Goal: Task Accomplishment & Management: Complete application form

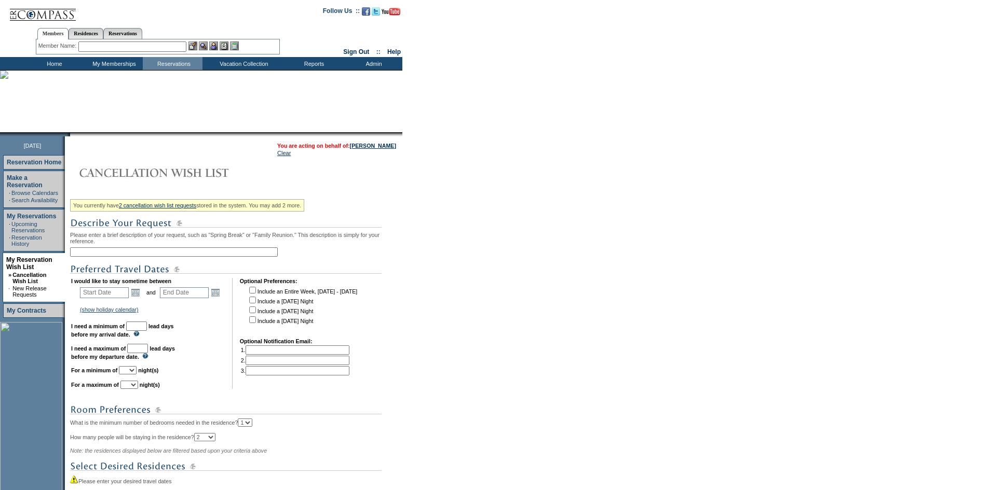
click at [136, 257] on input "text" at bounding box center [174, 252] width 208 height 9
type input "August-GM"
click at [141, 298] on link "Open the calendar popup." at bounding box center [135, 292] width 11 height 11
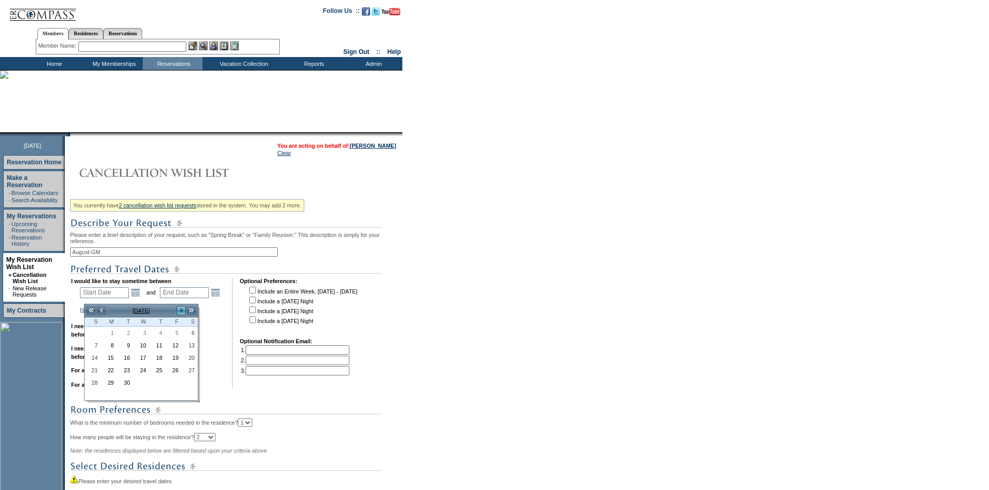
click at [182, 311] on link ">" at bounding box center [181, 311] width 10 height 10
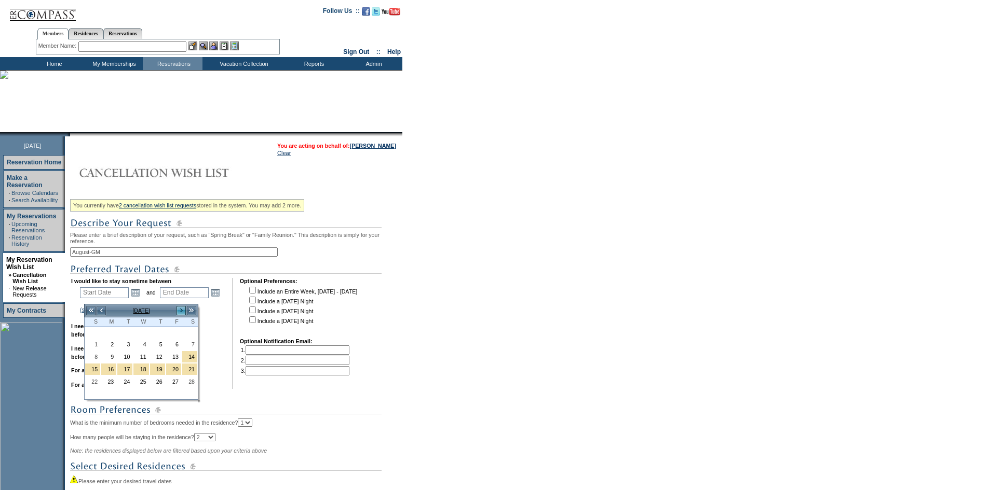
click at [182, 311] on link ">" at bounding box center [181, 311] width 10 height 10
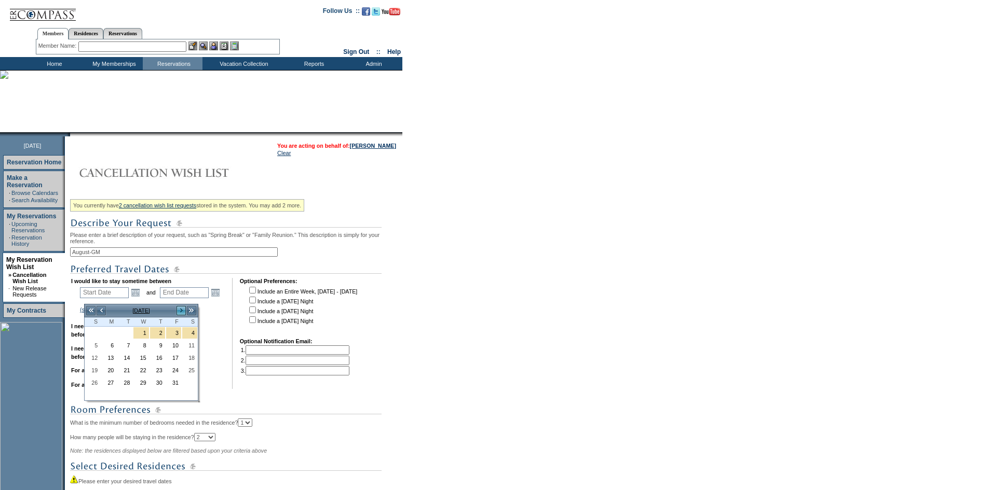
click at [182, 311] on link ">" at bounding box center [181, 311] width 10 height 10
click at [173, 345] on link "7" at bounding box center [173, 345] width 15 height 11
type input "[DATE]"
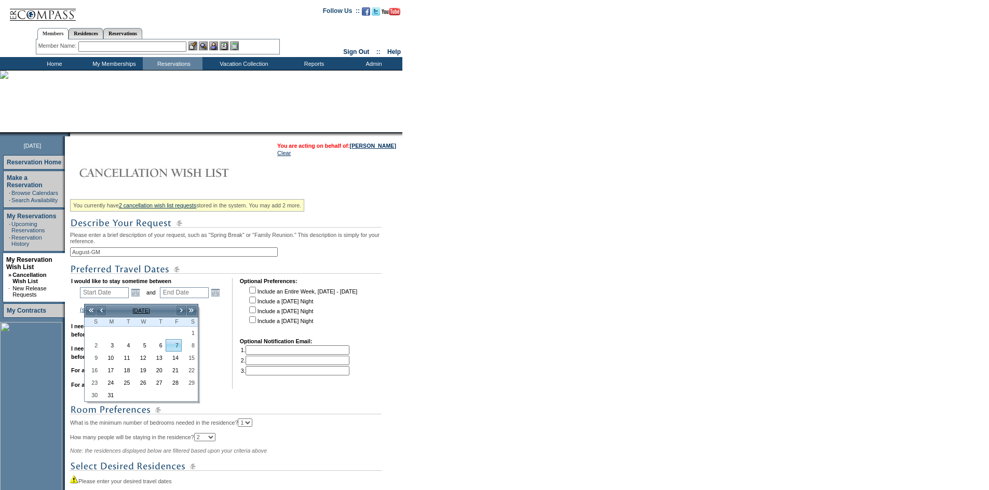
type input "[DATE]"
type input "340"
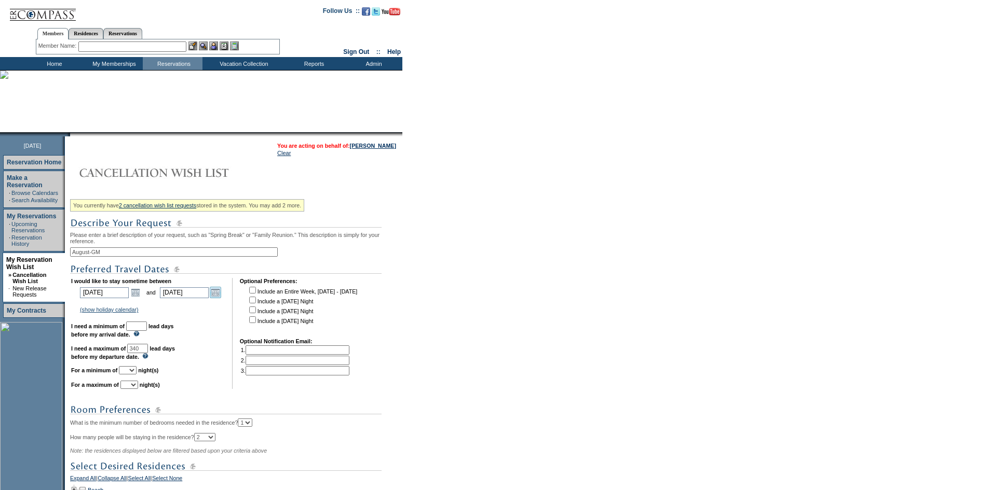
click at [221, 297] on link "Open the calendar popup." at bounding box center [215, 292] width 11 height 11
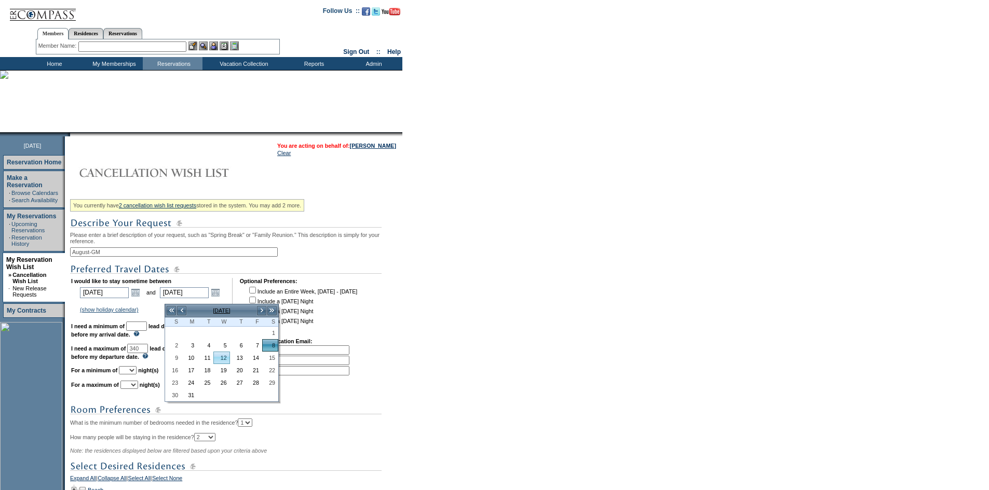
click at [223, 360] on link "12" at bounding box center [221, 357] width 15 height 11
type input "[DATE]"
type input "344"
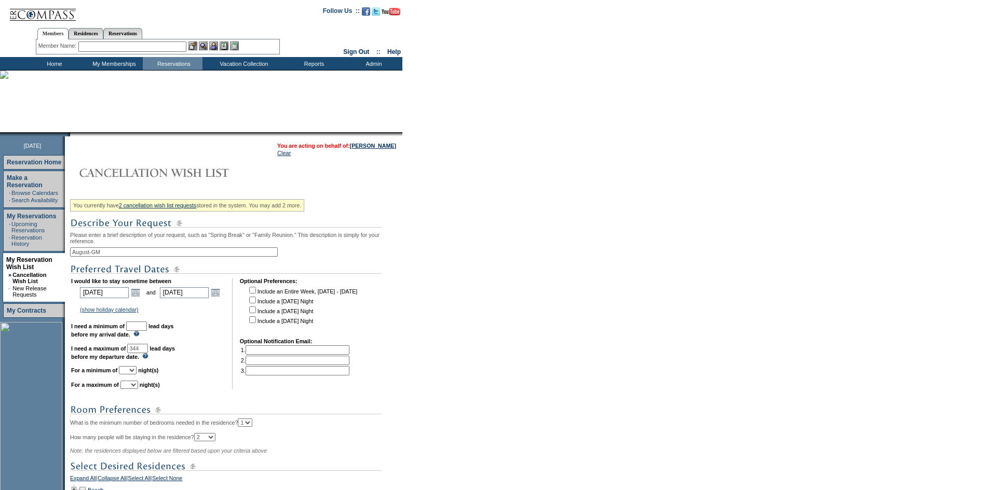
click at [147, 331] on input "text" at bounding box center [136, 326] width 21 height 9
type input "30"
drag, startPoint x: 162, startPoint y: 353, endPoint x: 139, endPoint y: 355, distance: 22.9
click at [139, 355] on td "I would like to stay sometime between [DATE] [DATE] Open the calendar popup. <<…" at bounding box center [148, 333] width 154 height 111
type input "120"
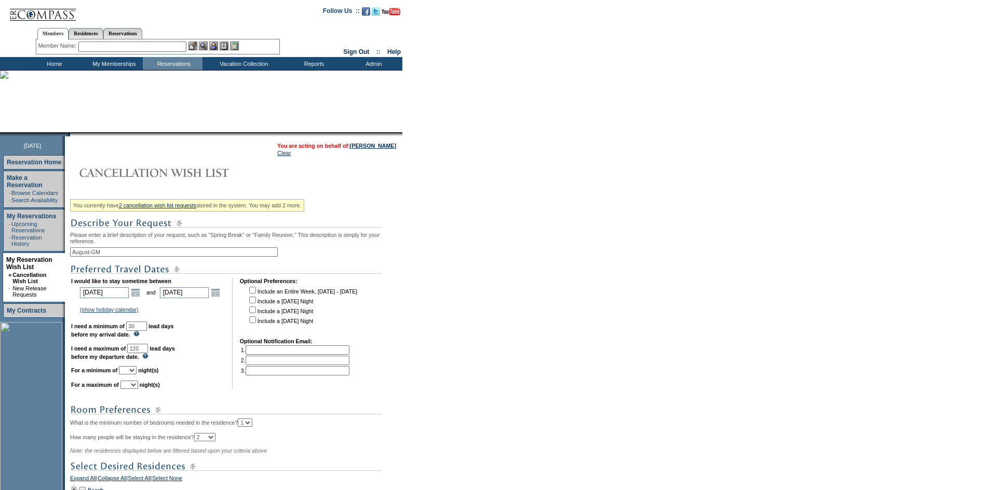
click at [136, 375] on select "1 2 3 4 5 6 7 8 9 10 11 12 13 14" at bounding box center [128, 370] width 18 height 8
select select "3"
click at [132, 375] on select "1 2 3 4 5 6 7 8 9 10 11 12 13 14" at bounding box center [128, 370] width 18 height 8
click at [138, 389] on select "1 2 3 4 5 6 7 8 9 10 11 12 13 14" at bounding box center [129, 385] width 18 height 8
select select "5"
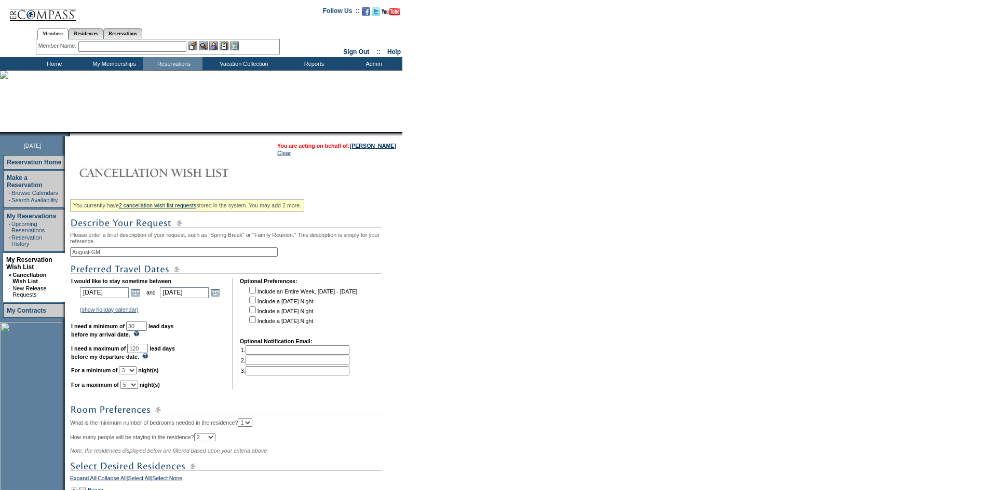
click at [133, 389] on select "1 2 3 4 5 6 7 8 9 10 11 12 13 14" at bounding box center [129, 385] width 18 height 8
click at [451, 308] on form "Follow Us ::" at bounding box center [494, 331] width 989 height 662
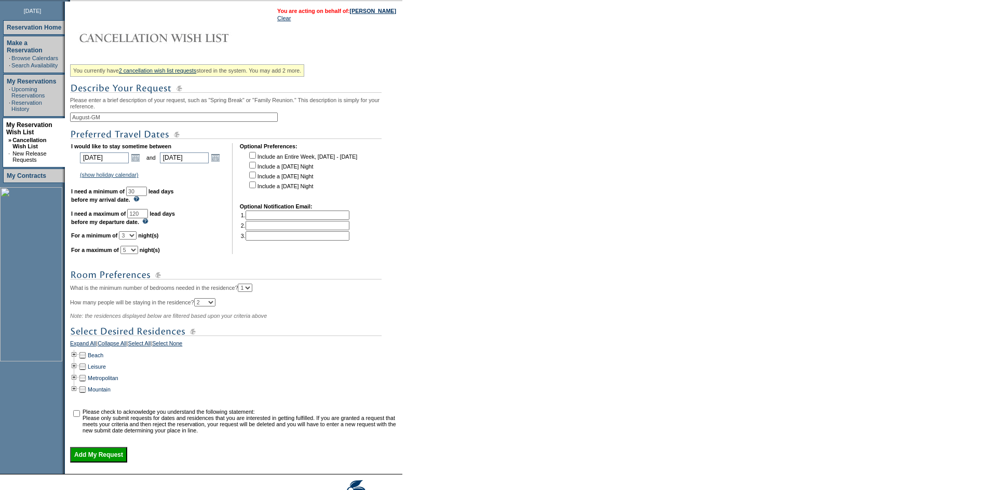
scroll to position [156, 0]
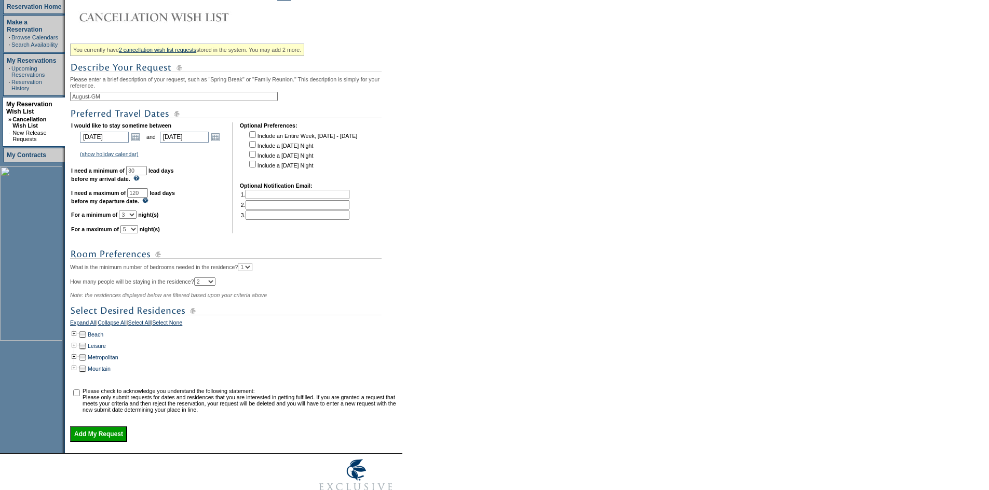
click at [252, 271] on select "1 2 3 4 5" at bounding box center [245, 267] width 15 height 8
select select "3"
click at [252, 271] on select "1 2 3 4 5" at bounding box center [245, 267] width 15 height 8
click at [77, 340] on td at bounding box center [74, 334] width 8 height 11
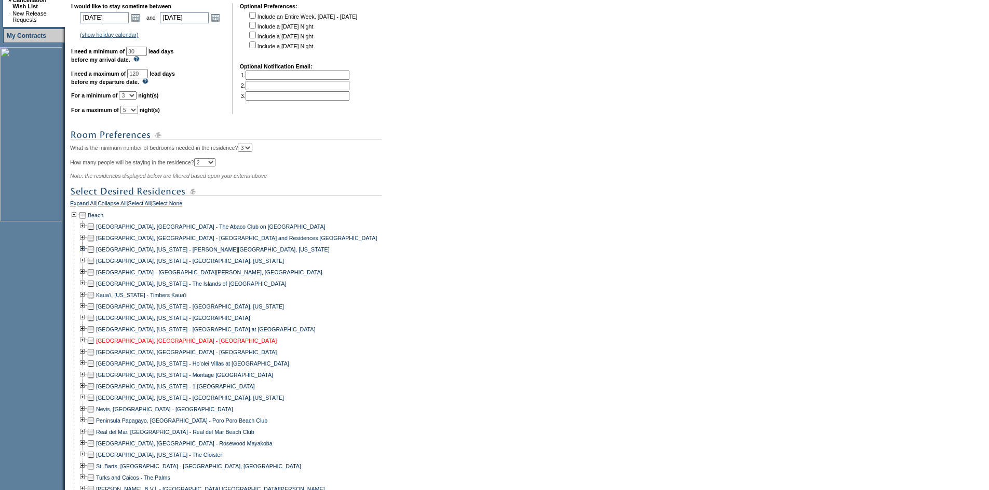
scroll to position [311, 0]
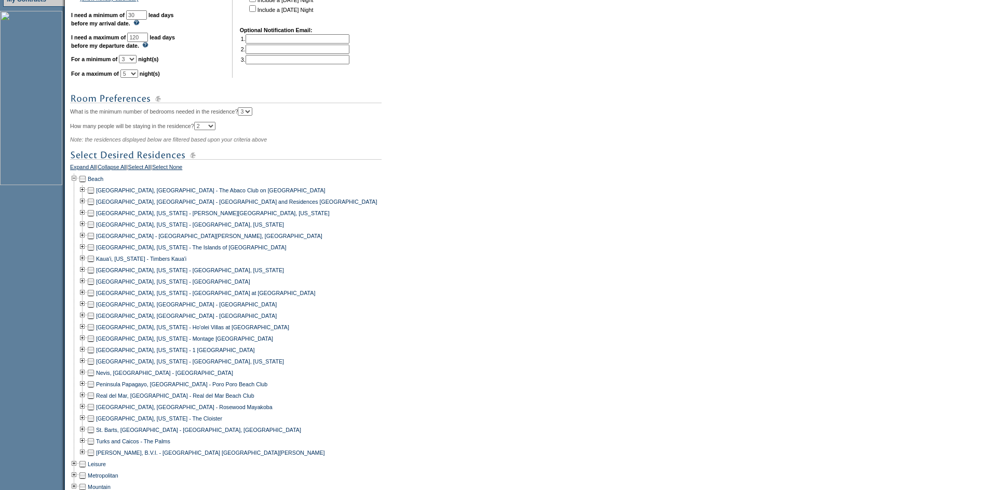
click at [95, 196] on td at bounding box center [91, 190] width 8 height 11
click at [94, 208] on td at bounding box center [91, 201] width 8 height 11
click at [95, 333] on td at bounding box center [91, 327] width 8 height 11
click at [95, 390] on td at bounding box center [91, 384] width 8 height 11
click at [95, 436] on td at bounding box center [91, 429] width 8 height 11
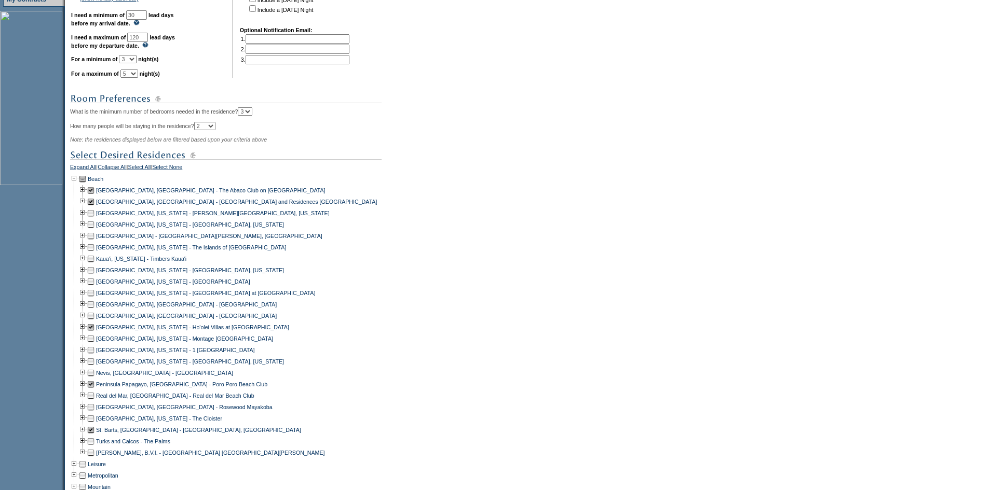
click at [94, 345] on td at bounding box center [91, 338] width 8 height 11
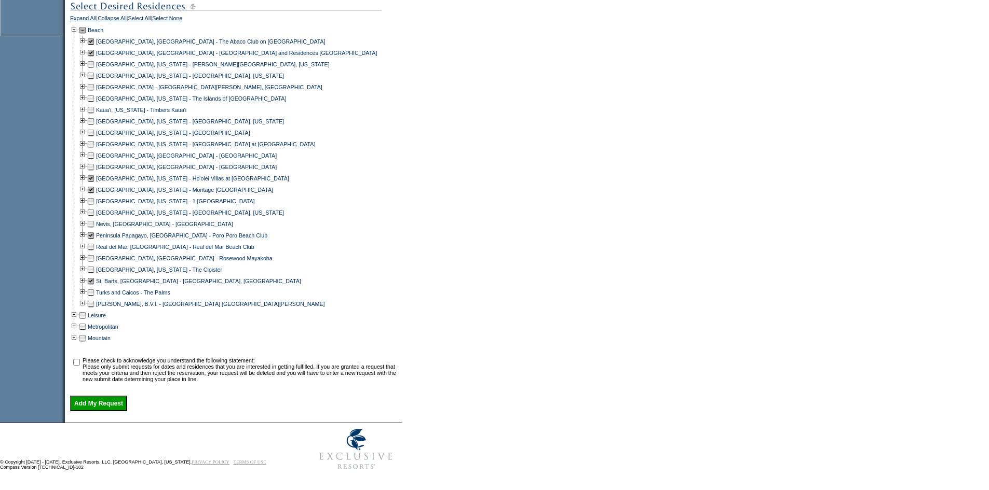
scroll to position [481, 0]
click at [85, 311] on td at bounding box center [82, 315] width 8 height 11
click at [78, 310] on td at bounding box center [74, 315] width 8 height 11
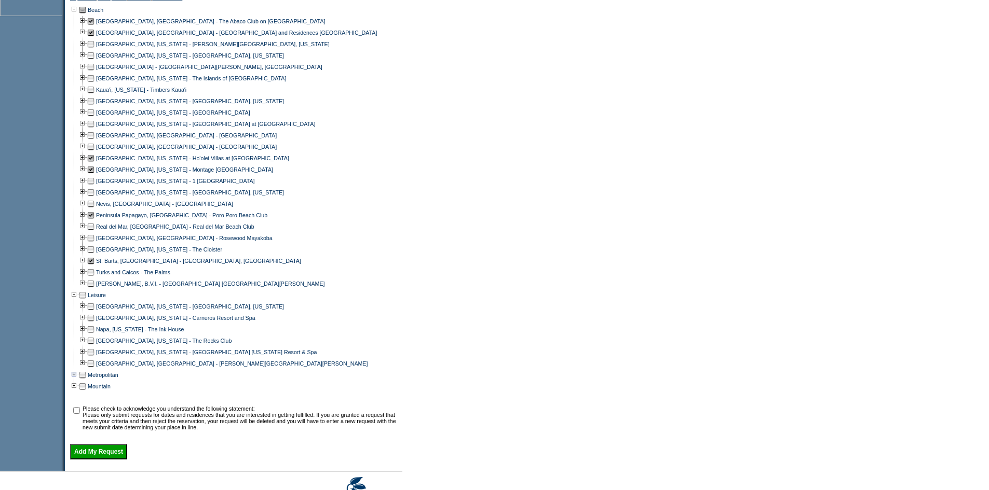
click at [78, 381] on td at bounding box center [74, 374] width 8 height 11
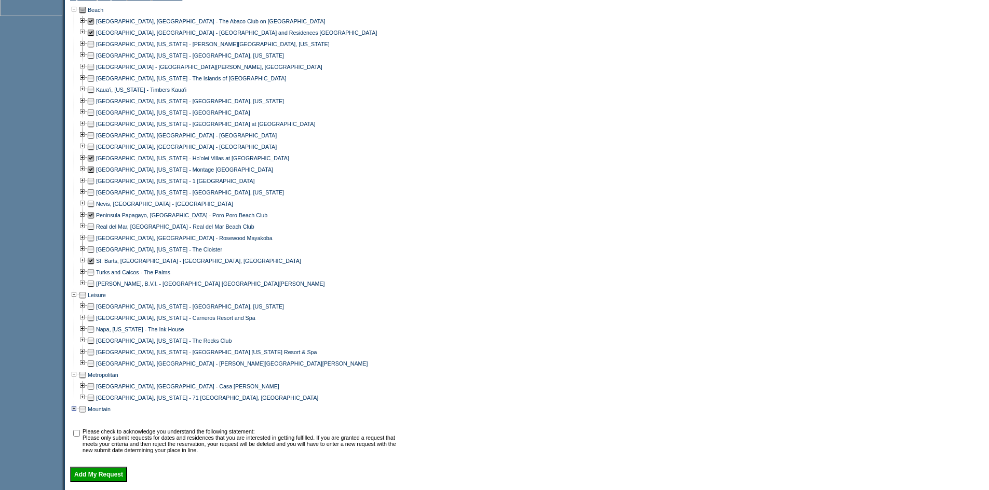
click at [78, 415] on td at bounding box center [74, 409] width 8 height 11
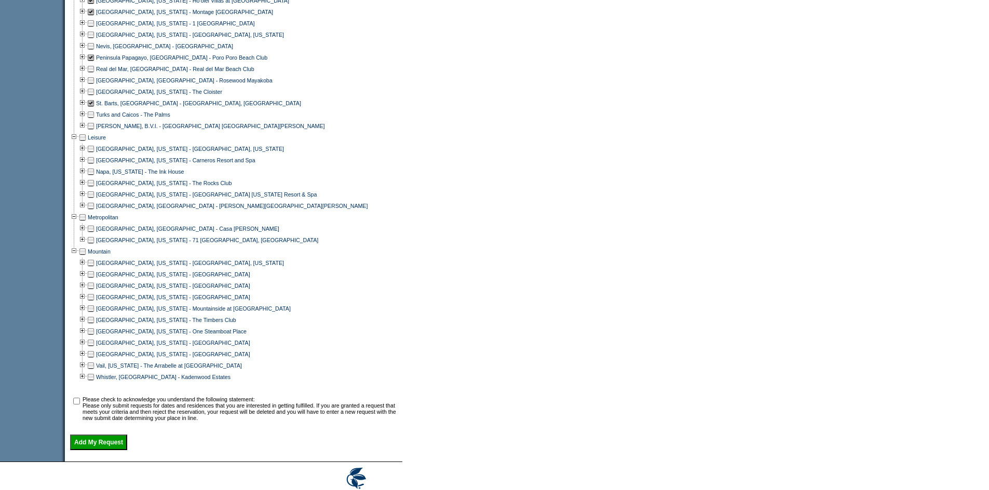
scroll to position [646, 0]
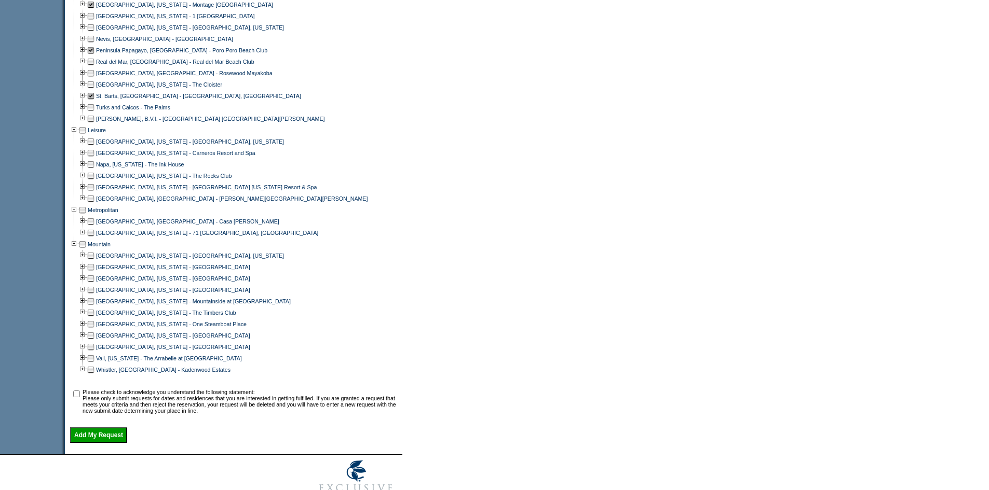
click at [80, 397] on input "checkbox" at bounding box center [76, 394] width 7 height 7
checkbox input "true"
click at [108, 443] on input "Add My Request" at bounding box center [98, 436] width 57 height 16
